Goal: Find contact information: Find contact information

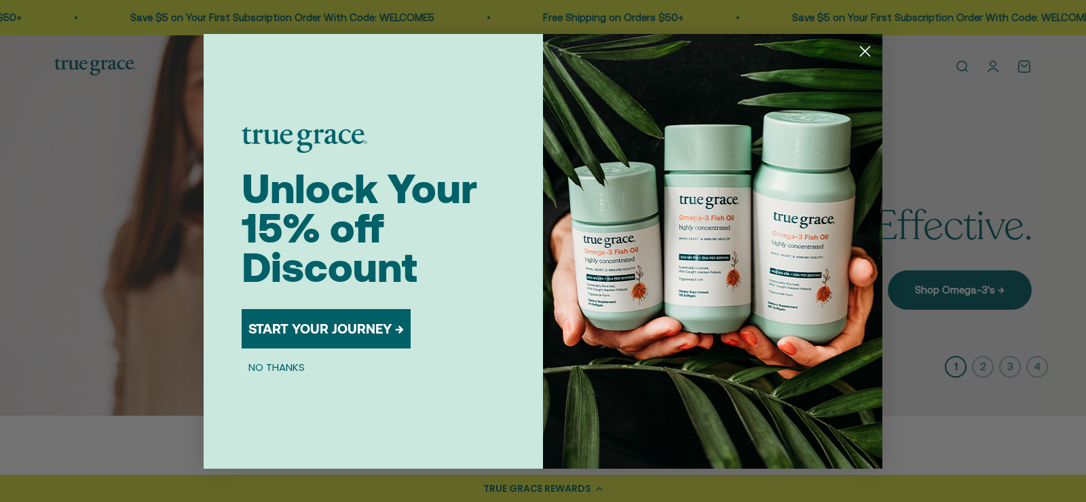
click at [866, 49] on circle "Close dialog" at bounding box center [865, 50] width 22 height 22
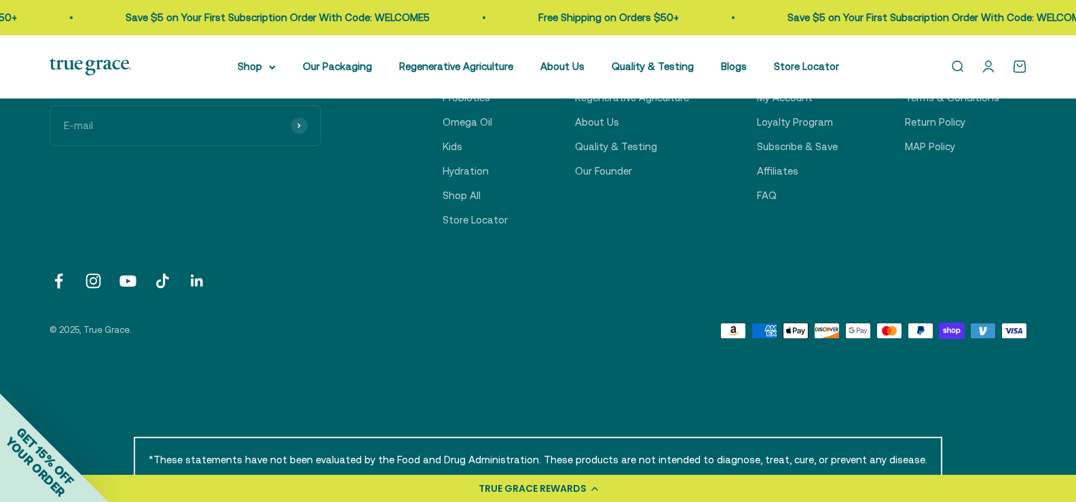
scroll to position [4787, 0]
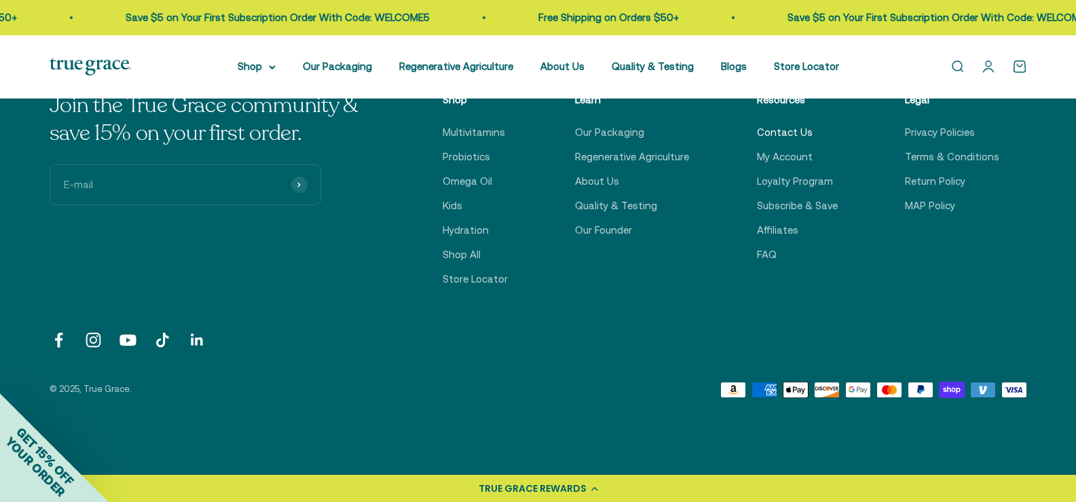
click at [774, 141] on link "Contact Us" at bounding box center [785, 132] width 56 height 16
